Goal: Task Accomplishment & Management: Manage account settings

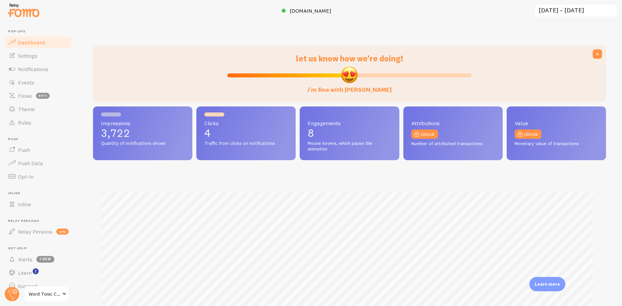
scroll to position [147, 0]
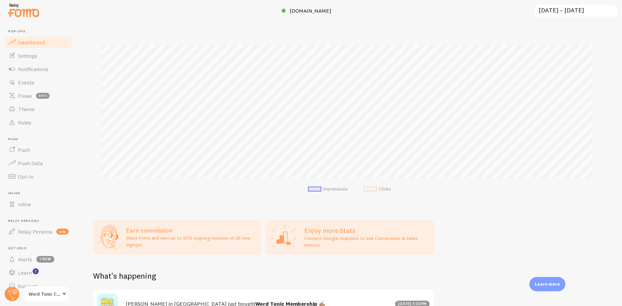
click at [47, 292] on span "Word Tonic Community" at bounding box center [45, 294] width 32 height 8
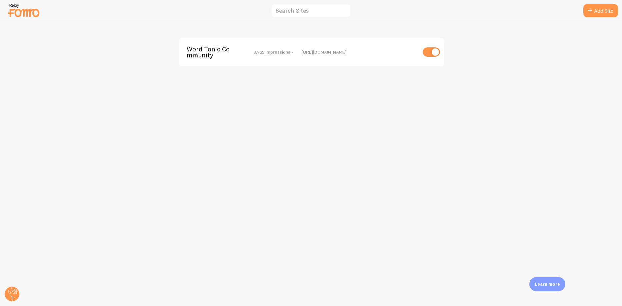
click at [191, 49] on span "Word Tonic Community" at bounding box center [214, 52] width 54 height 12
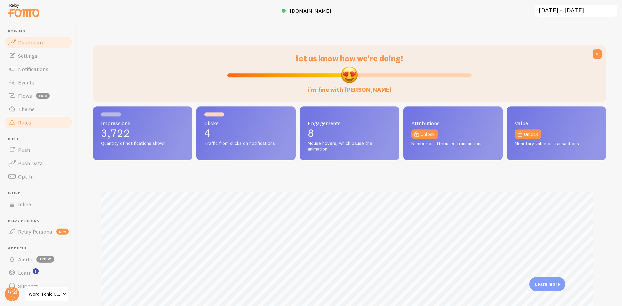
scroll to position [175, 508]
click at [28, 80] on span "Events" at bounding box center [26, 82] width 16 height 7
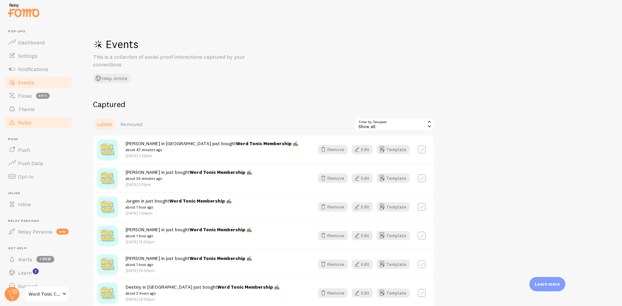
click at [25, 121] on span "Rules" at bounding box center [24, 122] width 13 height 7
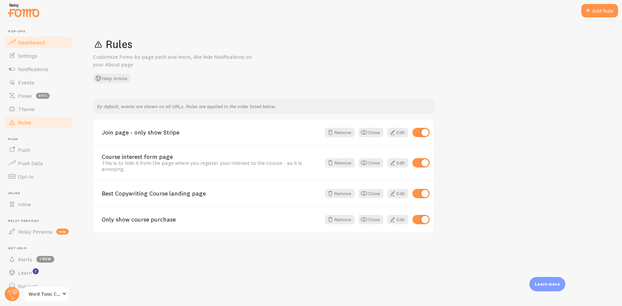
click at [39, 42] on span "Dashboard" at bounding box center [31, 42] width 27 height 7
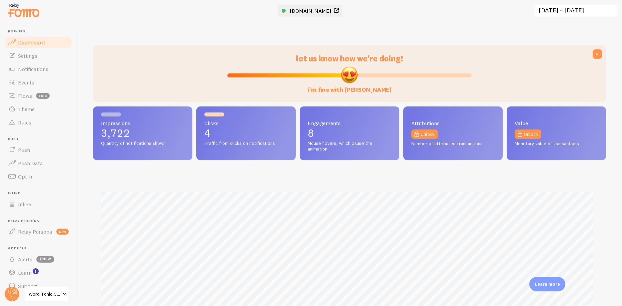
scroll to position [175, 508]
click at [322, 10] on span "[DOMAIN_NAME]" at bounding box center [311, 10] width 42 height 7
click at [30, 96] on span "Flows" at bounding box center [25, 95] width 14 height 7
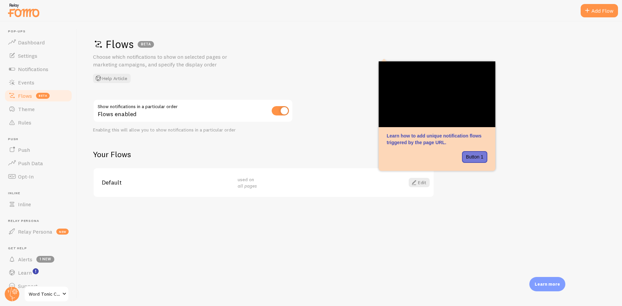
click at [104, 180] on span "Default" at bounding box center [166, 182] width 128 height 6
click at [417, 181] on link "Edit" at bounding box center [418, 182] width 21 height 9
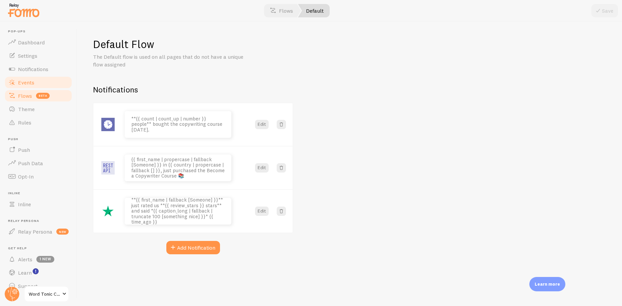
click at [25, 79] on span "Events" at bounding box center [26, 82] width 16 height 7
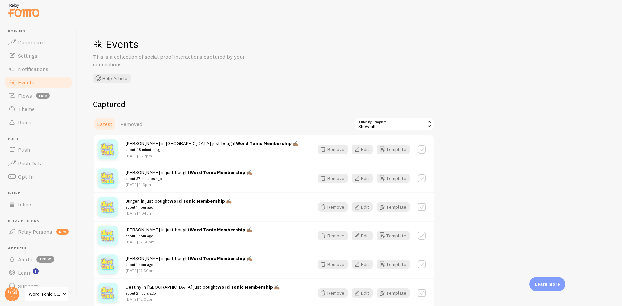
click at [365, 121] on div "Show all" at bounding box center [394, 123] width 80 height 13
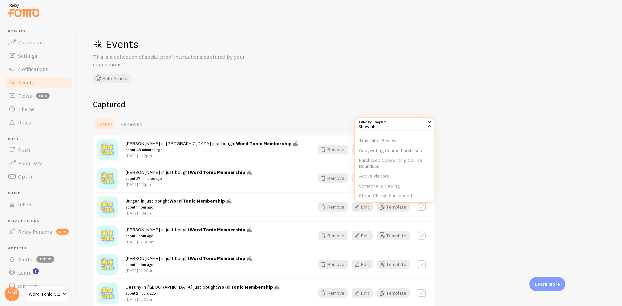
scroll to position [16, 0]
click at [379, 143] on li "Copywriting Course Purchases" at bounding box center [394, 146] width 79 height 10
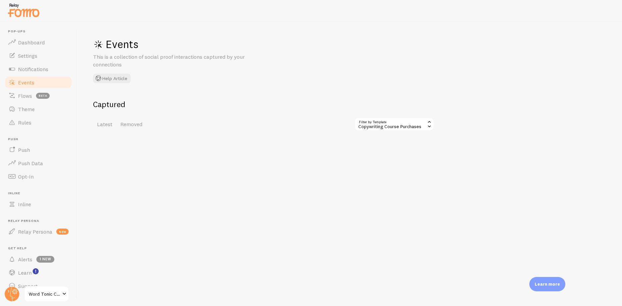
click at [372, 124] on div "Copywriting Course Purchases" at bounding box center [394, 123] width 80 height 13
click at [392, 157] on li "Purchased Copywriting Course Roundups" at bounding box center [394, 159] width 79 height 16
click at [392, 128] on div "Purchased Copywriting Course Roundups" at bounding box center [387, 123] width 93 height 13
click at [369, 141] on li "Show all" at bounding box center [388, 142] width 92 height 10
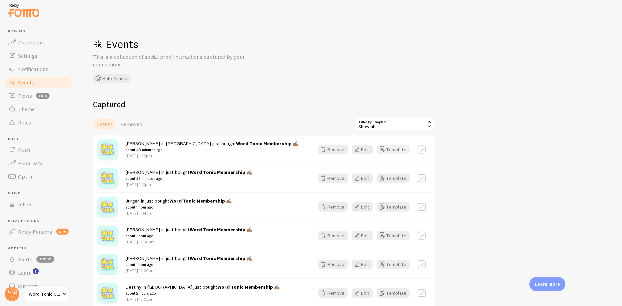
click at [390, 147] on button "Template" at bounding box center [393, 149] width 33 height 9
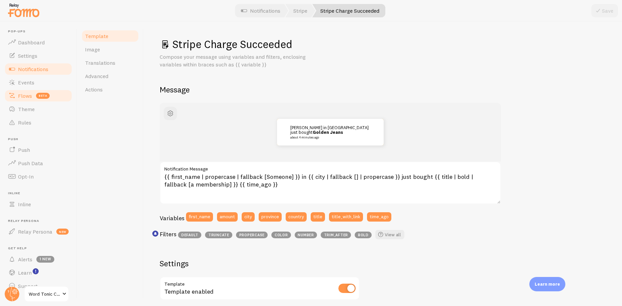
click at [26, 92] on span "Flows" at bounding box center [25, 95] width 14 height 7
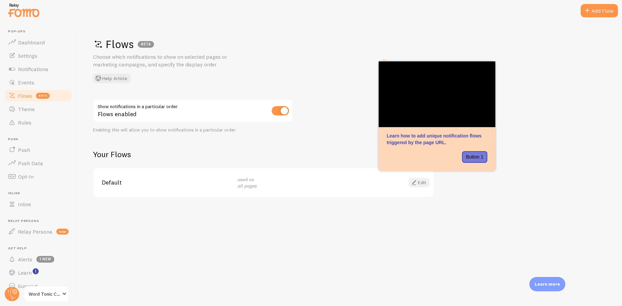
click at [416, 181] on span at bounding box center [414, 182] width 8 height 8
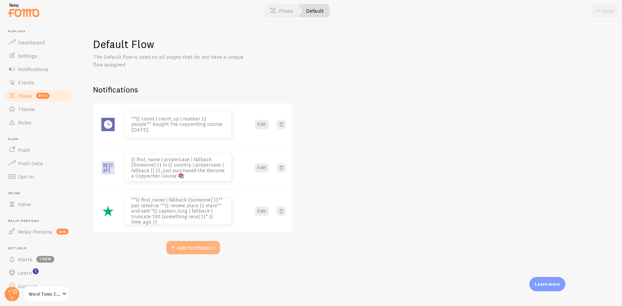
click at [202, 247] on button "Add Notification" at bounding box center [193, 247] width 54 height 13
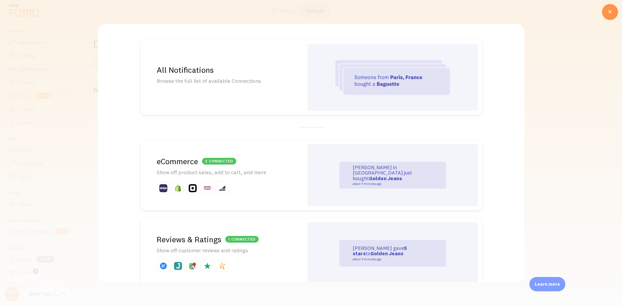
click at [243, 79] on p "Browse the full list of available Connections" at bounding box center [222, 81] width 131 height 8
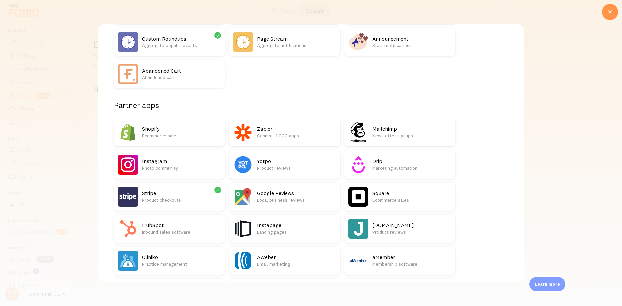
scroll to position [116, 0]
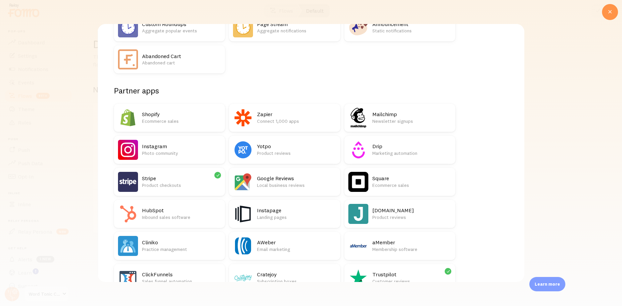
click at [170, 182] on p "Product checkouts" at bounding box center [181, 185] width 79 height 7
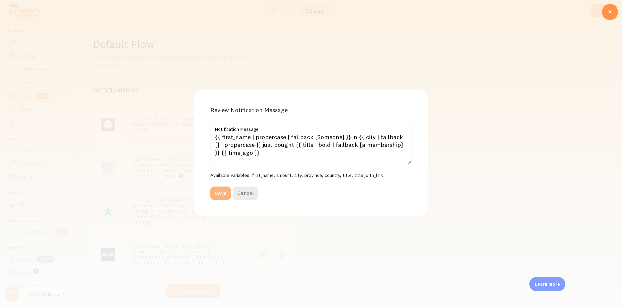
click at [222, 190] on button "Save" at bounding box center [220, 192] width 21 height 13
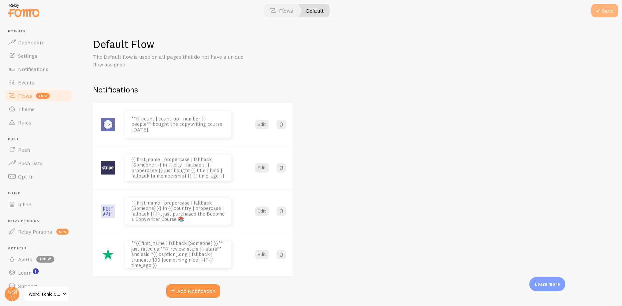
click at [604, 14] on button "Save" at bounding box center [604, 10] width 27 height 13
click at [38, 79] on link "Events" at bounding box center [38, 82] width 69 height 13
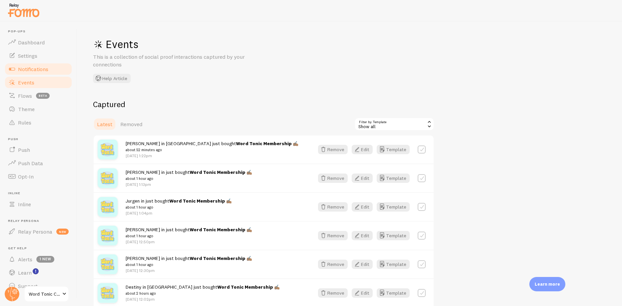
click at [35, 69] on span "Notifications" at bounding box center [33, 69] width 30 height 7
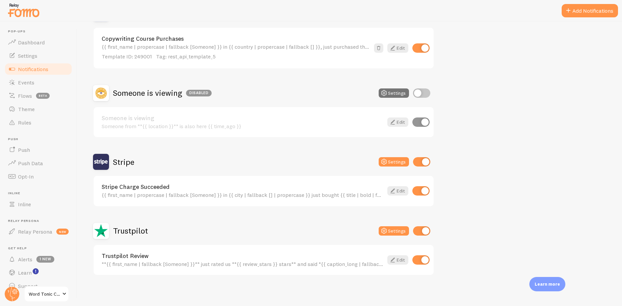
scroll to position [225, 0]
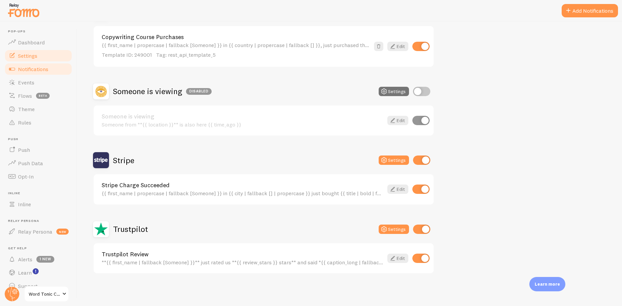
click at [23, 55] on span "Settings" at bounding box center [27, 55] width 19 height 7
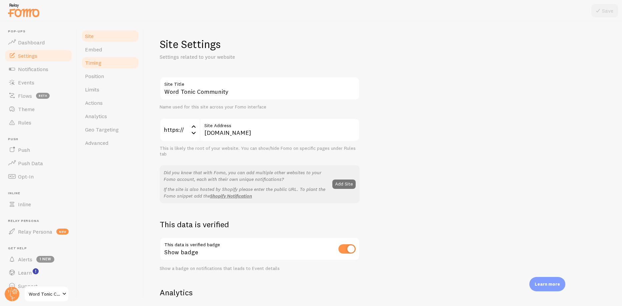
click at [96, 63] on span "Timing" at bounding box center [93, 62] width 16 height 7
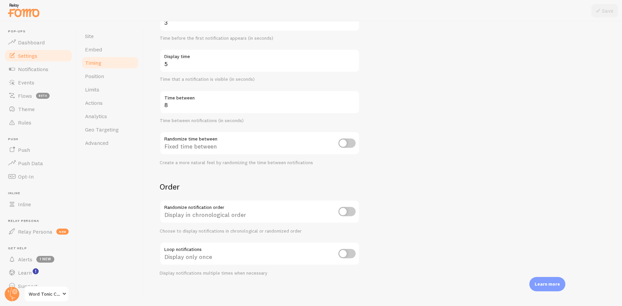
scroll to position [89, 0]
click at [94, 88] on span "Limits" at bounding box center [92, 89] width 14 height 7
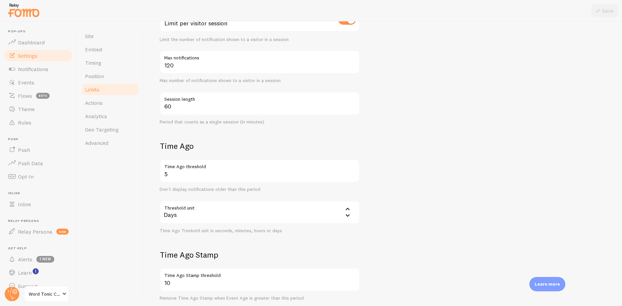
scroll to position [134, 0]
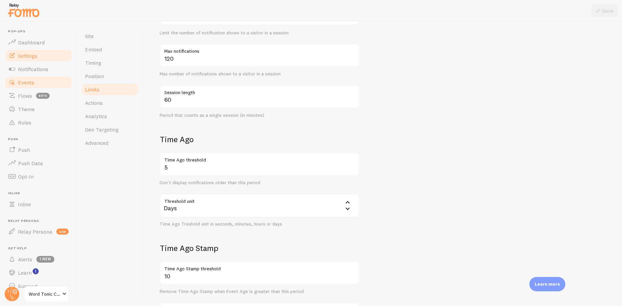
click at [28, 79] on span "Events" at bounding box center [26, 82] width 16 height 7
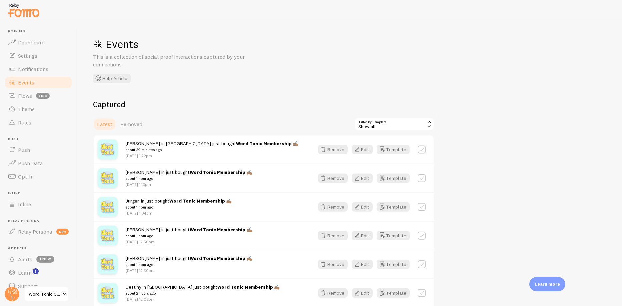
click at [371, 122] on div "Show all" at bounding box center [394, 123] width 80 height 13
click at [386, 151] on li "Trustpilot Review" at bounding box center [394, 152] width 79 height 10
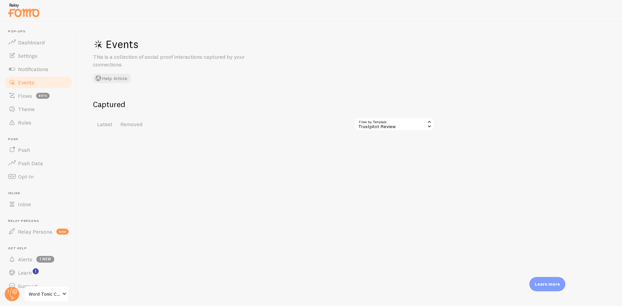
click at [374, 122] on div "Trustpilot Review" at bounding box center [394, 123] width 80 height 13
click at [388, 161] on li "Copywriting Course Purchases" at bounding box center [394, 162] width 79 height 10
click at [19, 74] on link "Notifications" at bounding box center [38, 68] width 69 height 13
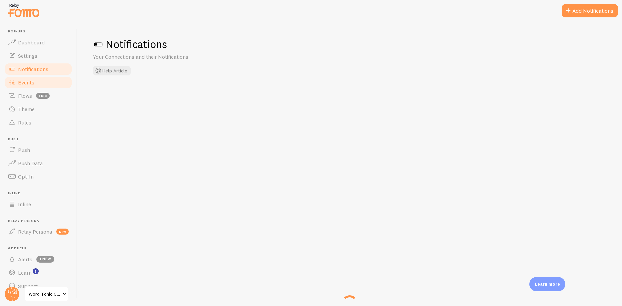
click at [26, 80] on span "Events" at bounding box center [26, 82] width 16 height 7
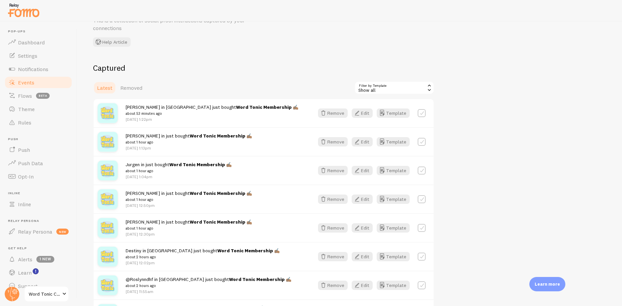
scroll to position [42, 0]
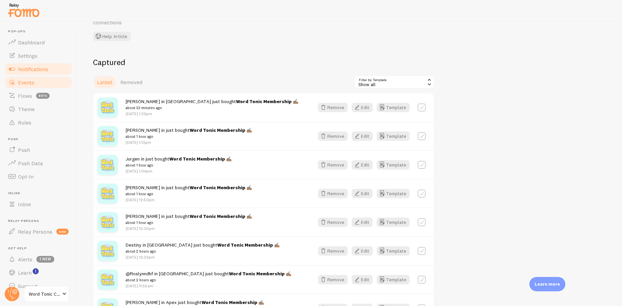
click at [39, 68] on span "Notifications" at bounding box center [33, 69] width 30 height 7
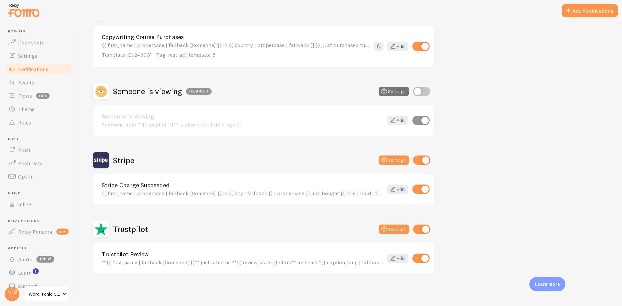
scroll to position [149, 0]
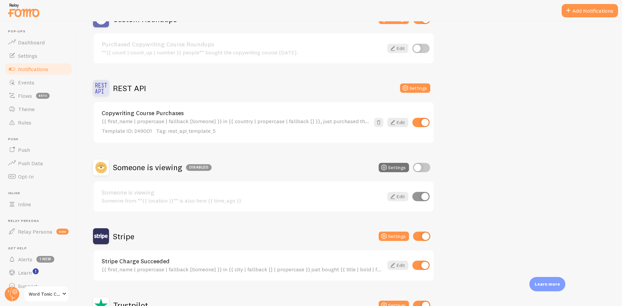
click at [135, 117] on div "Copywriting Course Purchases {{ first_name | propercase | fallback [Someone] }}…" at bounding box center [236, 122] width 268 height 24
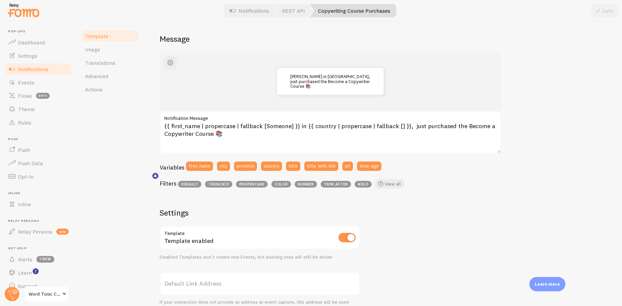
scroll to position [103, 0]
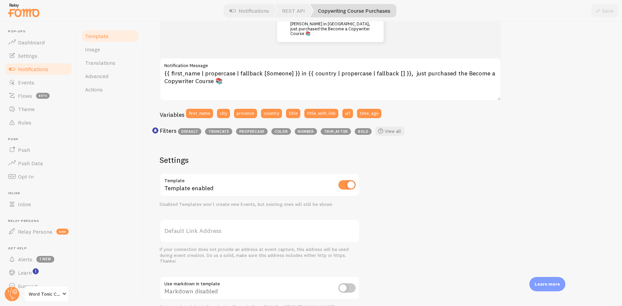
click at [35, 70] on span "Notifications" at bounding box center [33, 69] width 30 height 7
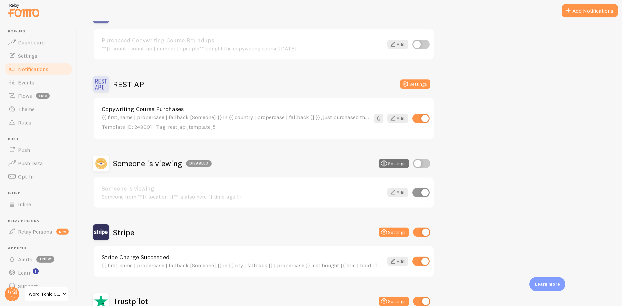
scroll to position [225, 0]
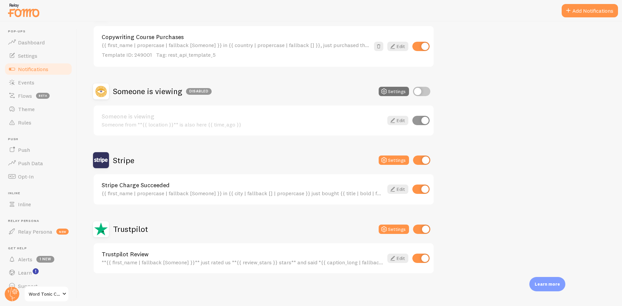
click at [147, 185] on link "Stripe Charge Succeeded" at bounding box center [243, 185] width 282 height 6
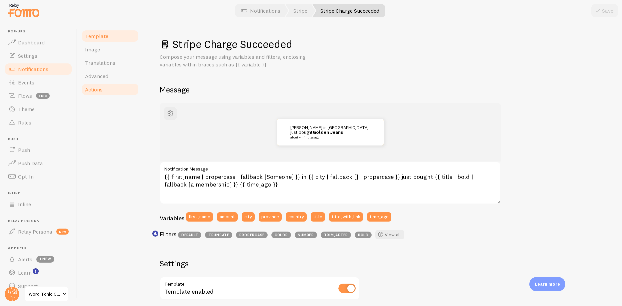
click at [95, 88] on span "Actions" at bounding box center [94, 89] width 18 height 7
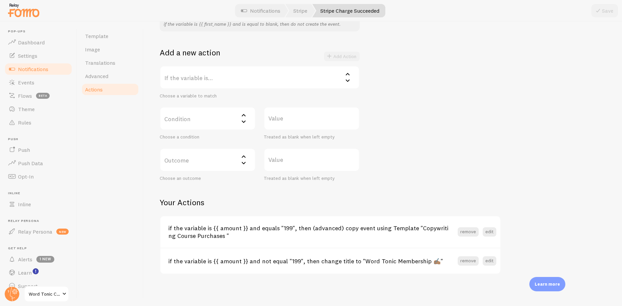
scroll to position [108, 0]
click at [31, 79] on span "Events" at bounding box center [26, 82] width 16 height 7
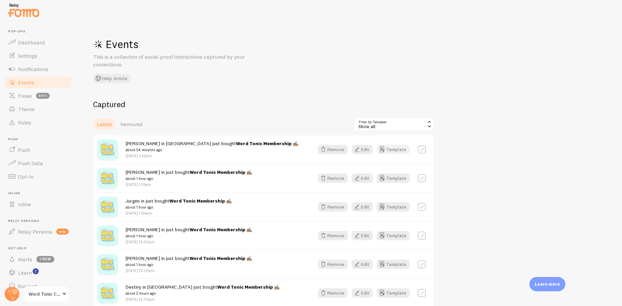
click at [397, 149] on button "Template" at bounding box center [393, 149] width 33 height 9
click at [370, 149] on button "Edit" at bounding box center [362, 149] width 21 height 9
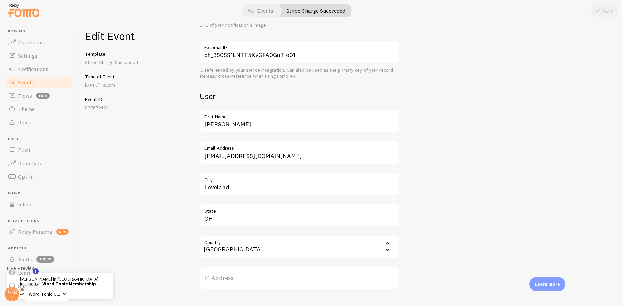
scroll to position [236, 0]
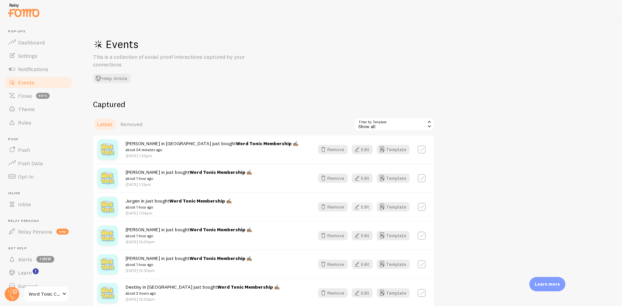
click at [367, 205] on button "Edit" at bounding box center [362, 206] width 21 height 9
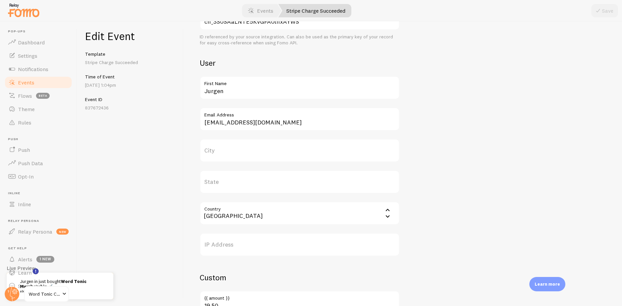
scroll to position [236, 0]
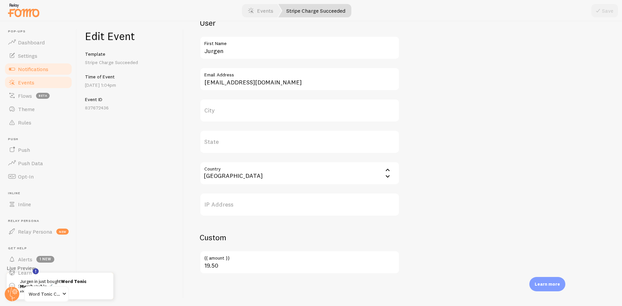
click at [31, 68] on span "Notifications" at bounding box center [33, 69] width 30 height 7
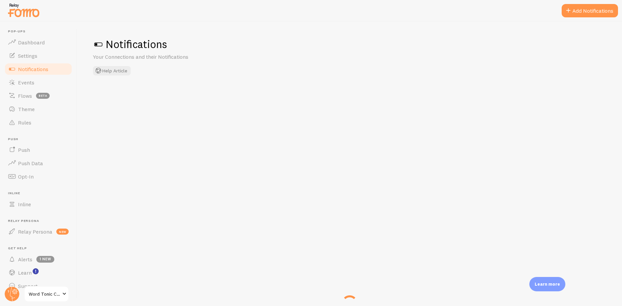
click at [27, 67] on span "Notifications" at bounding box center [33, 69] width 30 height 7
click at [28, 42] on span "Dashboard" at bounding box center [31, 42] width 27 height 7
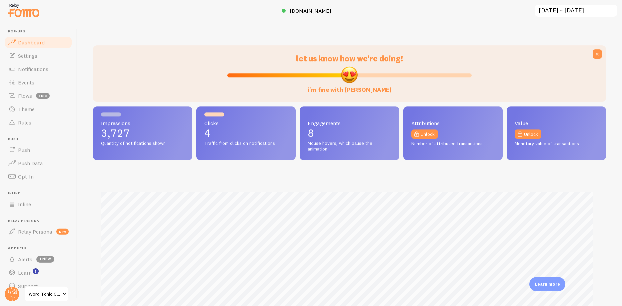
scroll to position [175, 508]
click at [28, 67] on span "Notifications" at bounding box center [33, 69] width 30 height 7
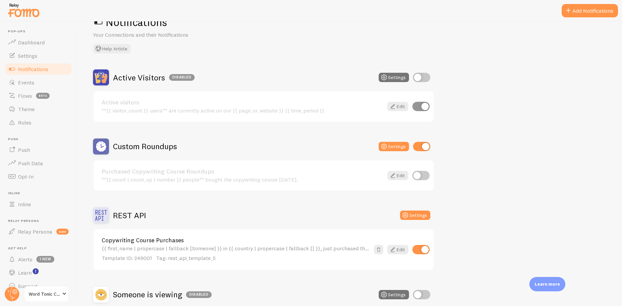
scroll to position [66, 0]
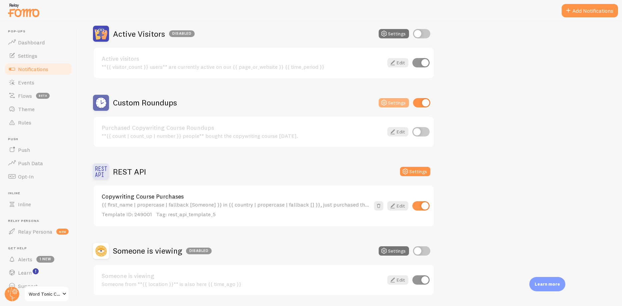
click at [389, 101] on button "Settings" at bounding box center [394, 102] width 30 height 9
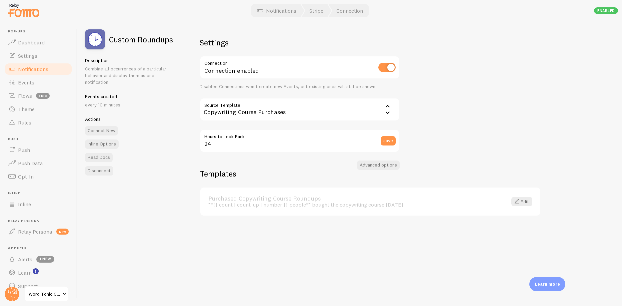
click at [296, 112] on div "Copywriting Course Purchases" at bounding box center [300, 109] width 200 height 23
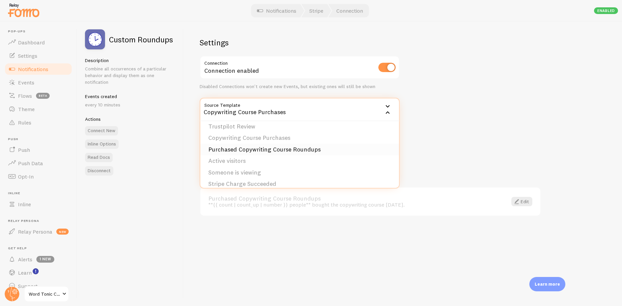
scroll to position [10, 0]
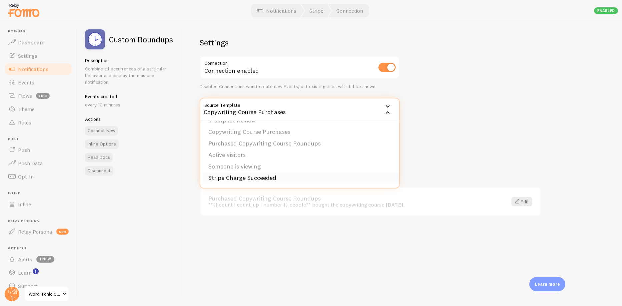
click at [263, 179] on li "Stripe Charge Succeeded" at bounding box center [299, 178] width 199 height 12
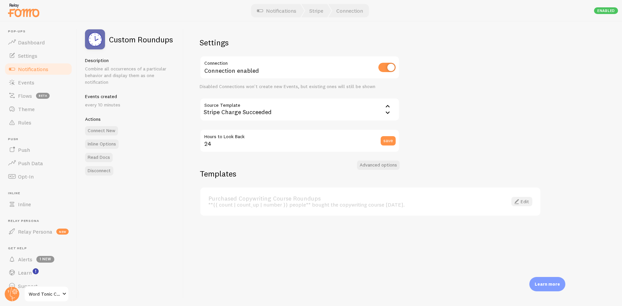
click at [525, 200] on link "Edit" at bounding box center [521, 201] width 21 height 9
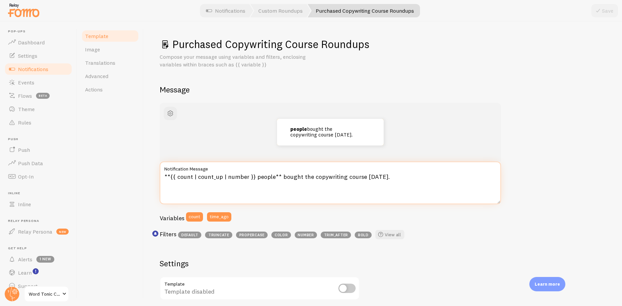
click at [321, 181] on textarea "**{{ count | count_up | number }} people** bought the copywriting course [DATE]." at bounding box center [330, 182] width 341 height 43
drag, startPoint x: 370, startPoint y: 179, endPoint x: 282, endPoint y: 179, distance: 88.0
click at [282, 179] on textarea "**{{ count | count_up | number }} people** bought the copywriting course [DATE]." at bounding box center [330, 182] width 341 height 43
type textarea "**{{ count | count_up | number }} people** signed up for a membership [DATE]."
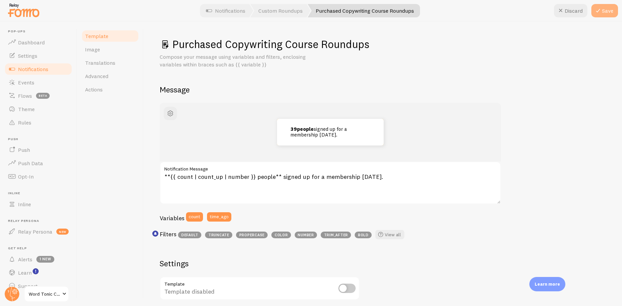
click at [608, 12] on button "Save" at bounding box center [604, 10] width 27 height 13
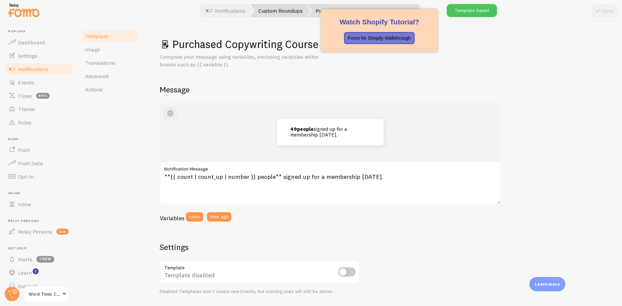
click at [278, 12] on link "Custom Roundups" at bounding box center [280, 10] width 60 height 13
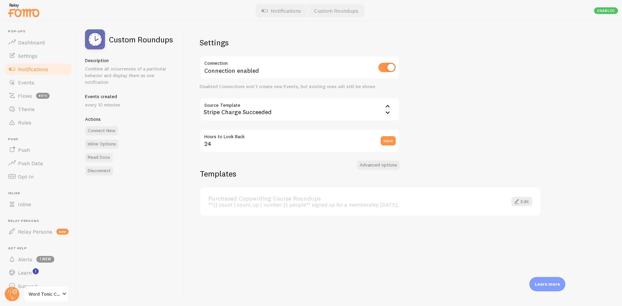
click at [298, 197] on link "Purchased Copywriting Course Roundups" at bounding box center [353, 198] width 291 height 6
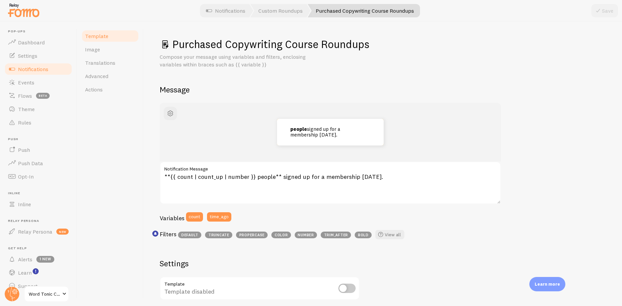
click at [38, 64] on link "Notifications" at bounding box center [38, 68] width 69 height 13
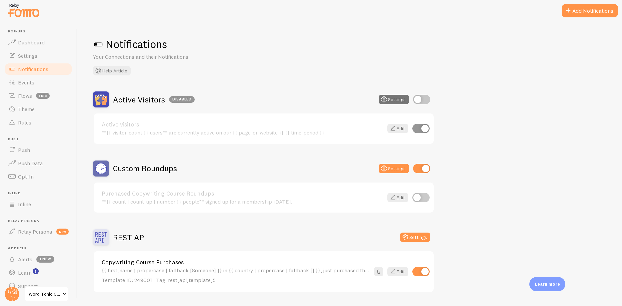
click at [421, 198] on input "checkbox" at bounding box center [420, 197] width 17 height 9
checkbox input "true"
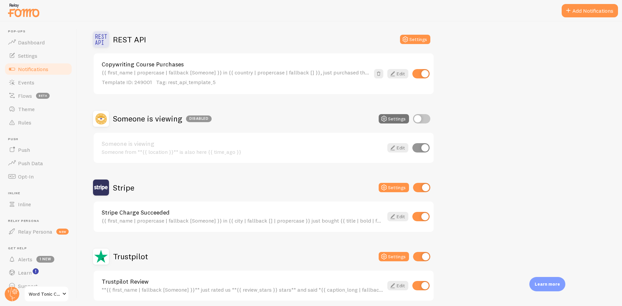
scroll to position [225, 0]
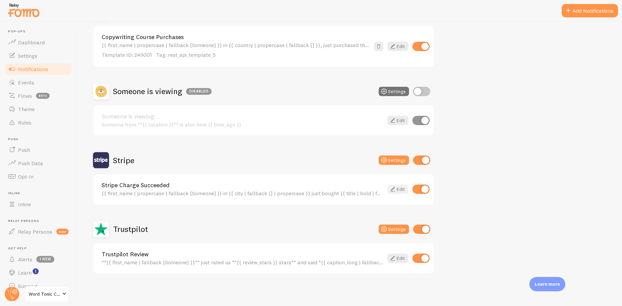
click at [395, 186] on icon at bounding box center [393, 189] width 8 height 8
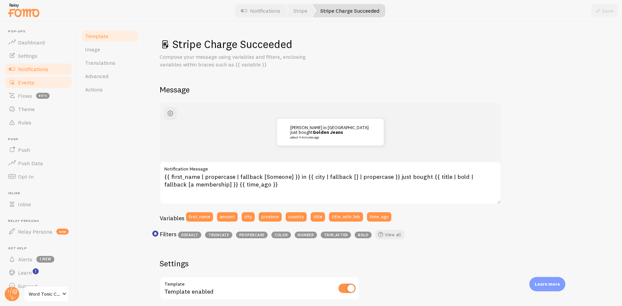
click at [25, 79] on span "Events" at bounding box center [26, 82] width 16 height 7
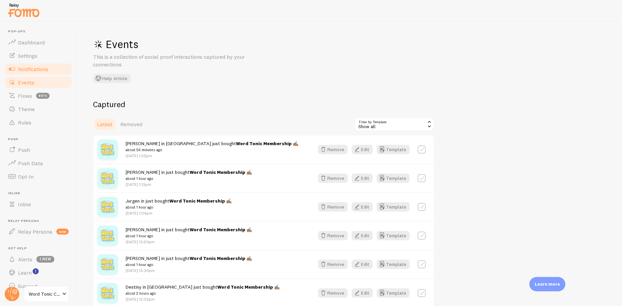
click at [36, 69] on span "Notifications" at bounding box center [33, 69] width 30 height 7
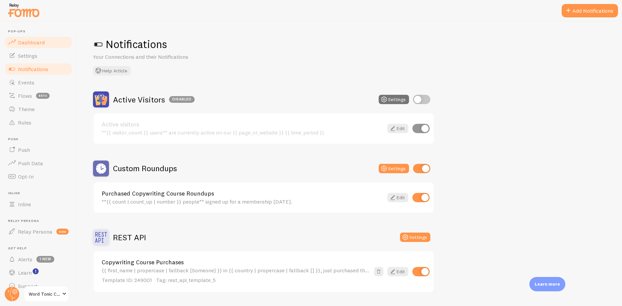
click at [36, 39] on span "Dashboard" at bounding box center [31, 42] width 27 height 7
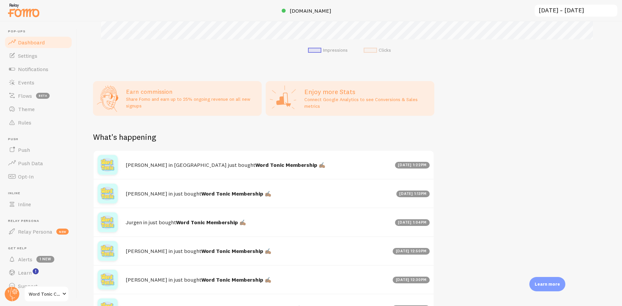
scroll to position [335, 0]
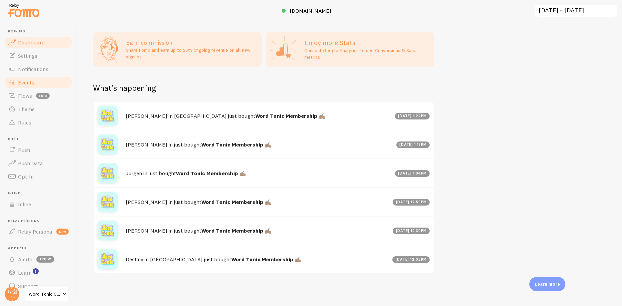
click at [31, 80] on span "Events" at bounding box center [26, 82] width 16 height 7
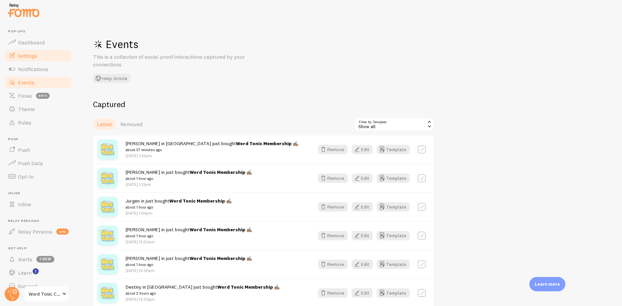
click at [29, 55] on span "Settings" at bounding box center [27, 55] width 19 height 7
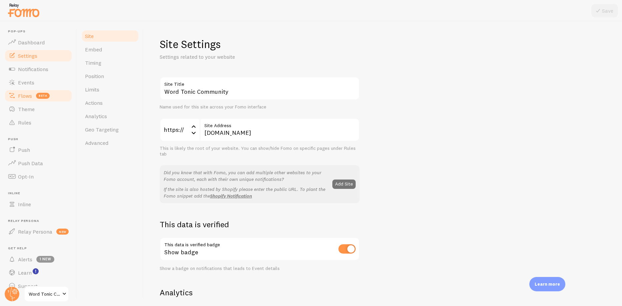
click at [24, 96] on span "Flows" at bounding box center [25, 95] width 14 height 7
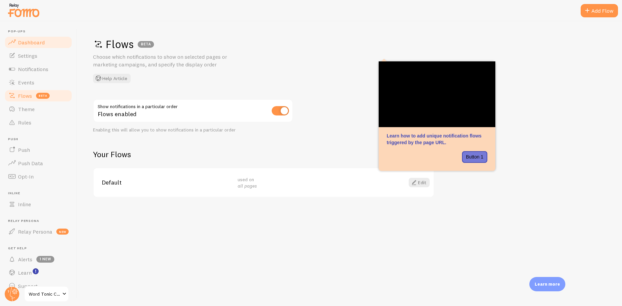
click at [38, 44] on span "Dashboard" at bounding box center [31, 42] width 27 height 7
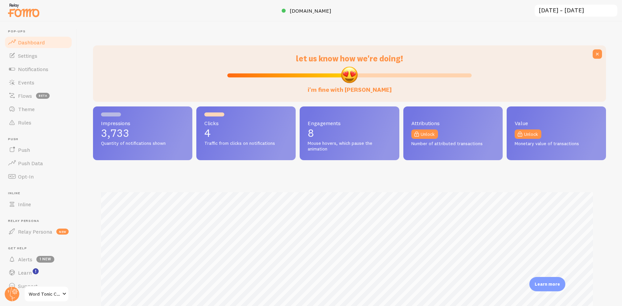
scroll to position [175, 508]
click at [26, 91] on link "Flows beta" at bounding box center [38, 95] width 69 height 13
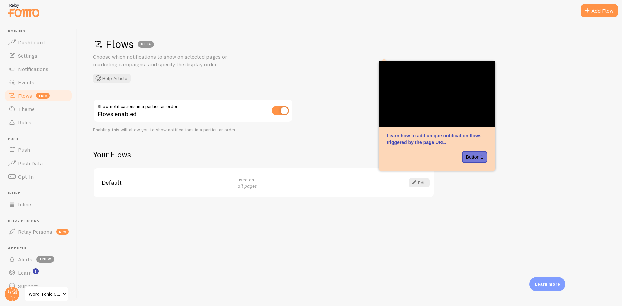
click at [279, 110] on input "checkbox" at bounding box center [280, 110] width 17 height 9
checkbox input "false"
click at [30, 47] on link "Dashboard" at bounding box center [38, 42] width 69 height 13
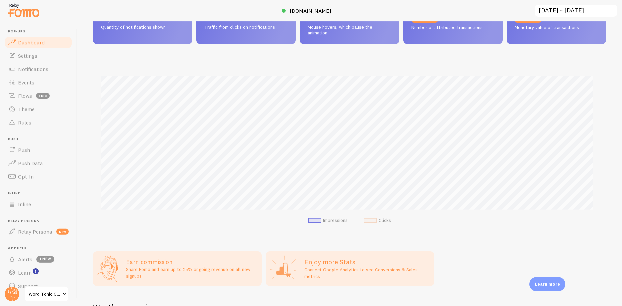
scroll to position [187, 0]
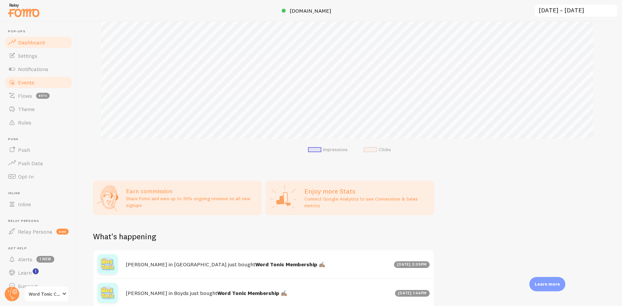
click at [33, 77] on link "Events" at bounding box center [38, 82] width 69 height 13
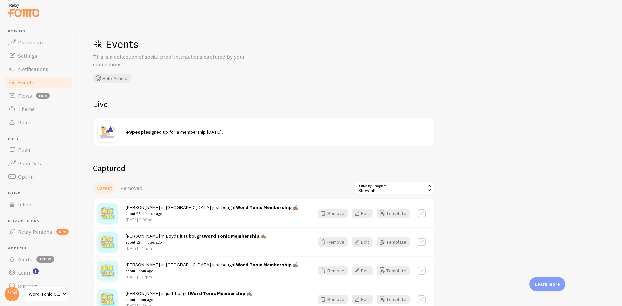
click at [238, 167] on h2 "Captured" at bounding box center [263, 168] width 341 height 10
click at [28, 81] on span "Events" at bounding box center [26, 82] width 16 height 7
click at [40, 67] on span "Notifications" at bounding box center [33, 69] width 30 height 7
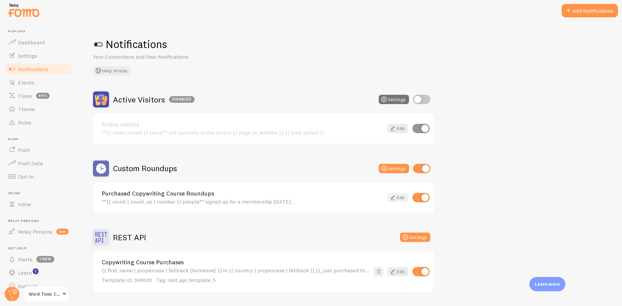
click at [404, 196] on link "Edit" at bounding box center [397, 197] width 21 height 9
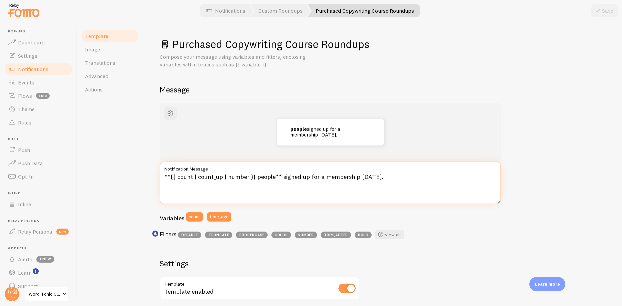
click at [356, 175] on textarea "**{{ count | count_up | number }} people** signed up for a membership [DATE]." at bounding box center [330, 182] width 341 height 43
type textarea "**{{ count | count_up | number }} people** signed up for a membership [DATE]."
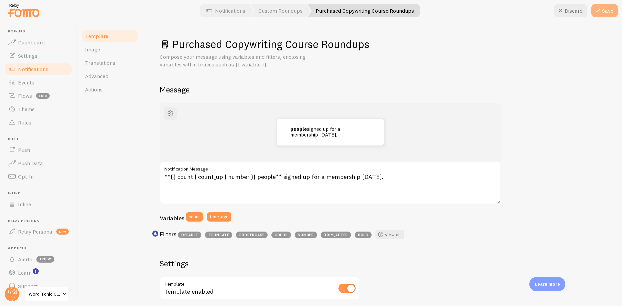
click at [613, 10] on button "Save" at bounding box center [604, 10] width 27 height 13
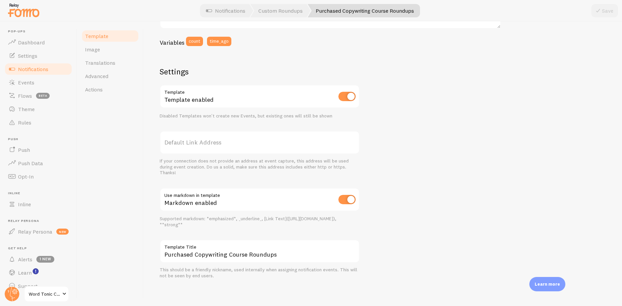
scroll to position [176, 0]
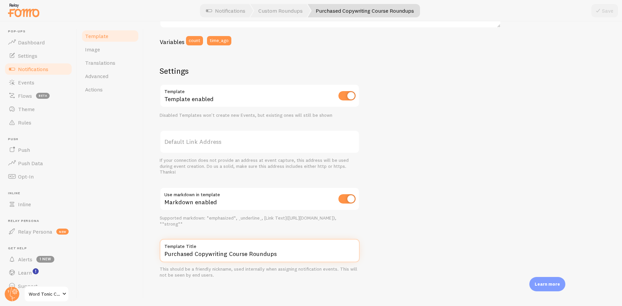
click at [272, 257] on input "Purchased Copywriting Course Roundups" at bounding box center [260, 250] width 200 height 23
drag, startPoint x: 286, startPoint y: 253, endPoint x: 194, endPoint y: 253, distance: 92.6
click at [194, 253] on input "Purchased Copywriting Course Roundups" at bounding box center [260, 250] width 200 height 23
type input "Purchased Membership"
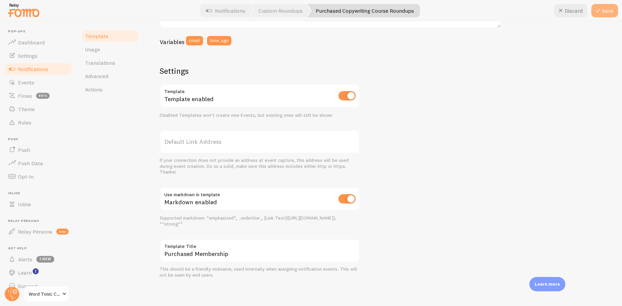
click at [602, 10] on button "Save" at bounding box center [604, 10] width 27 height 13
click at [23, 258] on span "Alerts" at bounding box center [25, 259] width 14 height 7
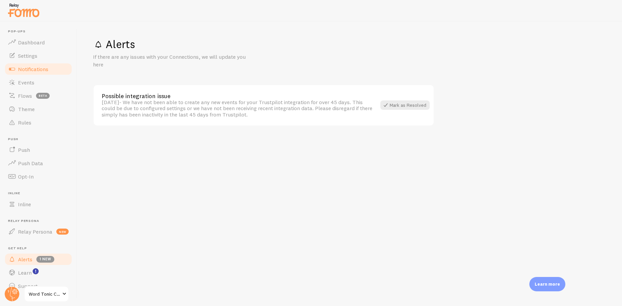
click at [29, 68] on span "Notifications" at bounding box center [33, 69] width 30 height 7
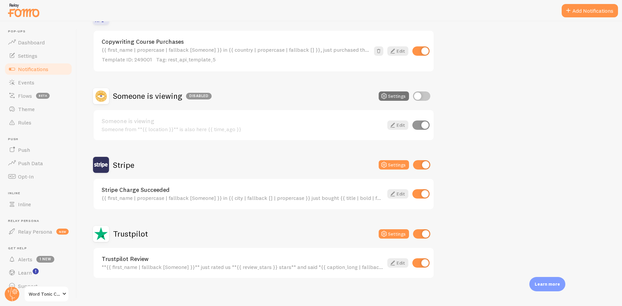
scroll to position [225, 0]
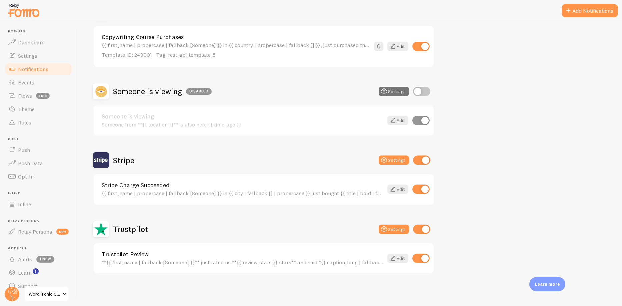
click at [122, 256] on link "Trustpilot Review" at bounding box center [243, 254] width 282 height 6
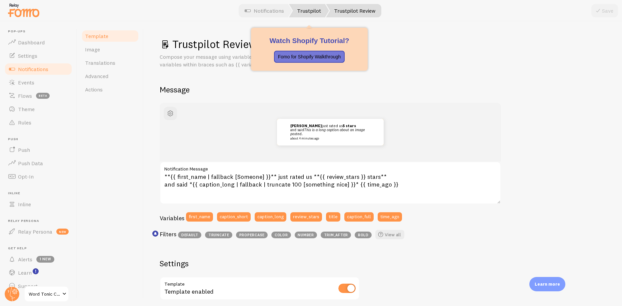
click at [325, 9] on span at bounding box center [327, 10] width 4 height 13
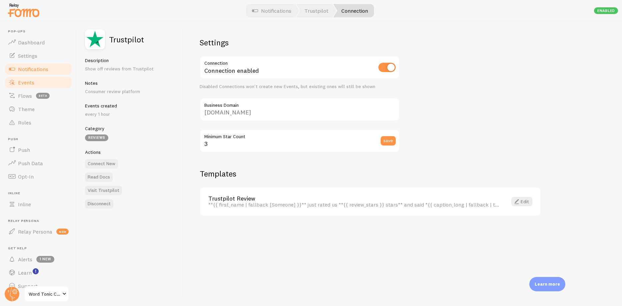
click at [27, 82] on span "Events" at bounding box center [26, 82] width 16 height 7
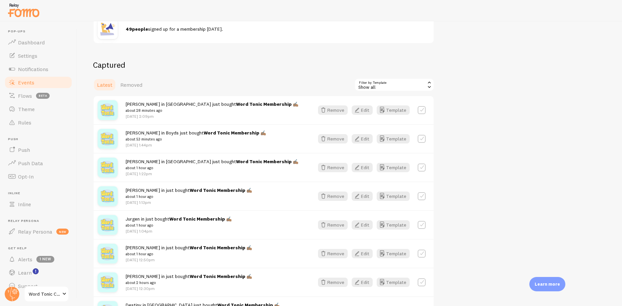
scroll to position [118, 0]
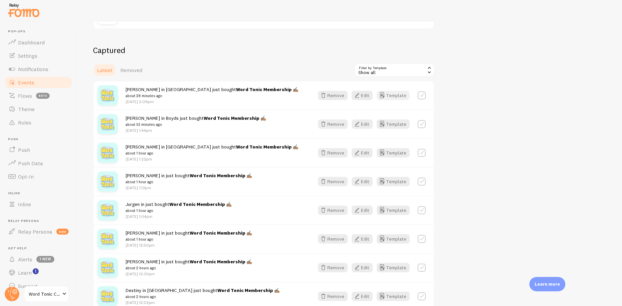
click at [386, 98] on icon "button" at bounding box center [382, 95] width 8 height 8
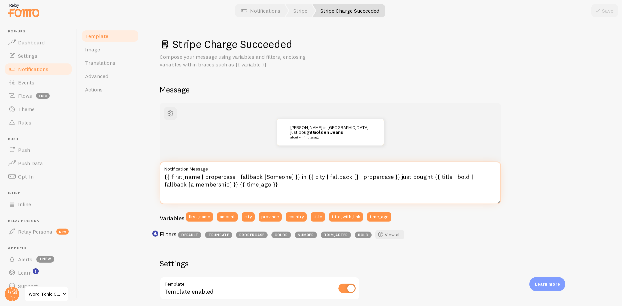
click at [350, 177] on textarea "{{ first_name | propercase | fallback [Someone] }} in {{ city | fallback [] | p…" at bounding box center [330, 182] width 341 height 43
click at [346, 175] on textarea "{{ first_name | propercase | fallback [Someone] }} in {{ city | fallback [] | p…" at bounding box center [330, 182] width 341 height 43
click at [350, 176] on textarea "{{ first_name | propercase | fallback [Someone] }} in {{ city | fallback [] | p…" at bounding box center [330, 182] width 341 height 43
type textarea "{{ first_name | propercase | fallback [Someone] }} in {{ city | fallback [[GEOG…"
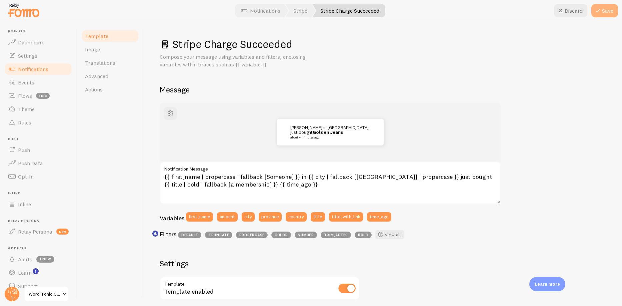
click at [604, 11] on button "Save" at bounding box center [604, 10] width 27 height 13
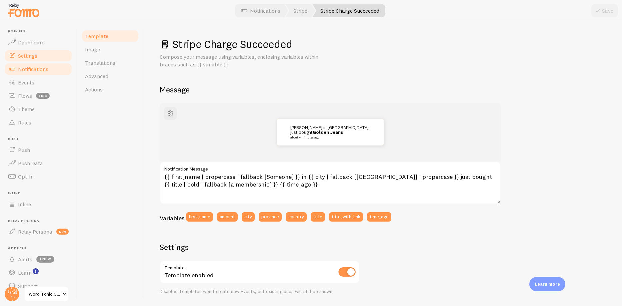
click at [32, 52] on span "Settings" at bounding box center [27, 55] width 19 height 7
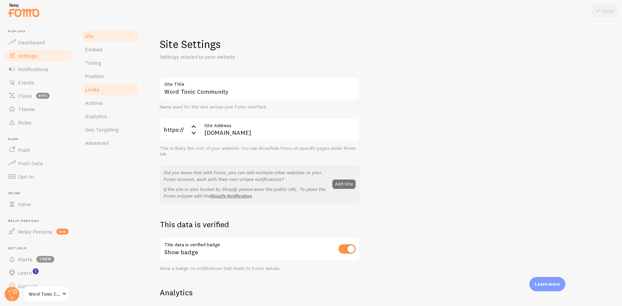
click at [106, 88] on link "Limits" at bounding box center [110, 89] width 58 height 13
